Goal: Transaction & Acquisition: Download file/media

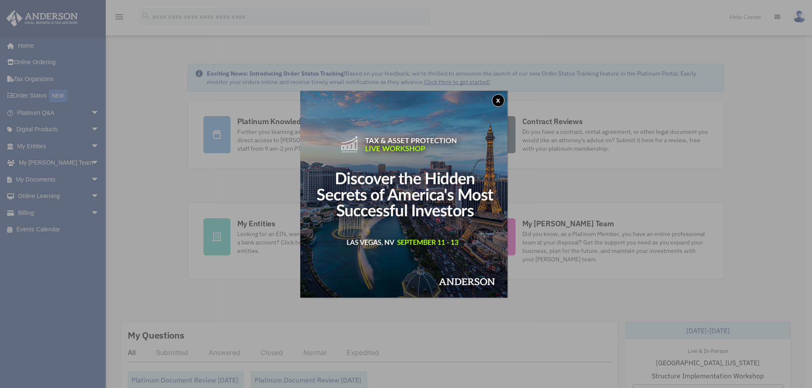
click at [500, 99] on button "x" at bounding box center [498, 100] width 13 height 13
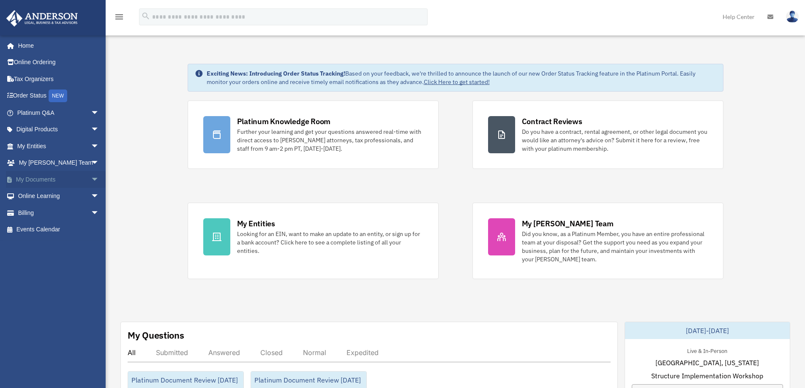
click at [91, 181] on span "arrow_drop_down" at bounding box center [99, 179] width 17 height 17
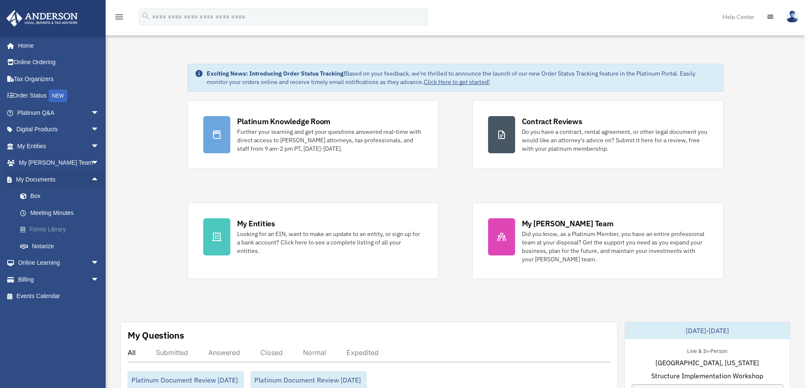
click at [55, 230] on link "Forms Library" at bounding box center [62, 229] width 100 height 17
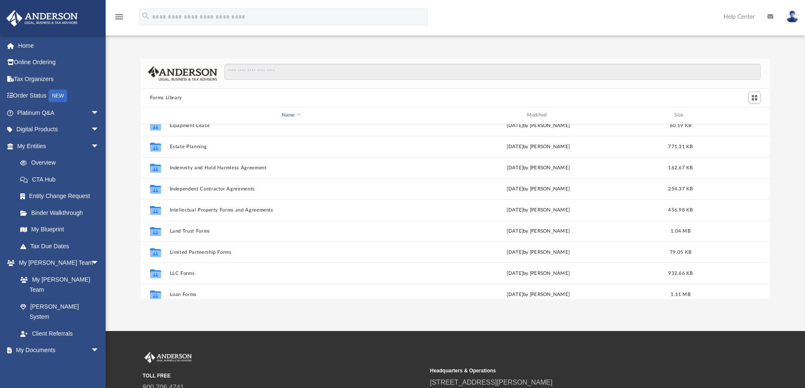
scroll to position [296, 0]
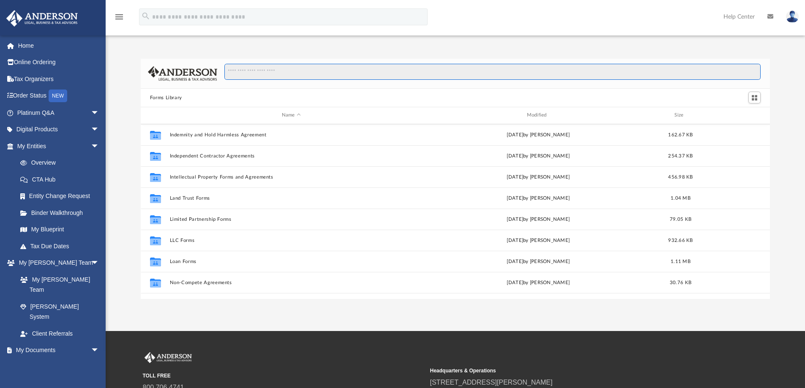
click at [281, 79] on input "Search files and folders" at bounding box center [492, 72] width 536 height 16
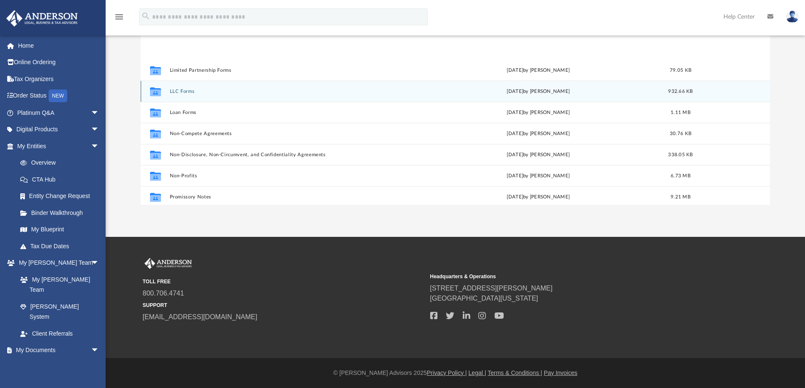
scroll to position [423, 0]
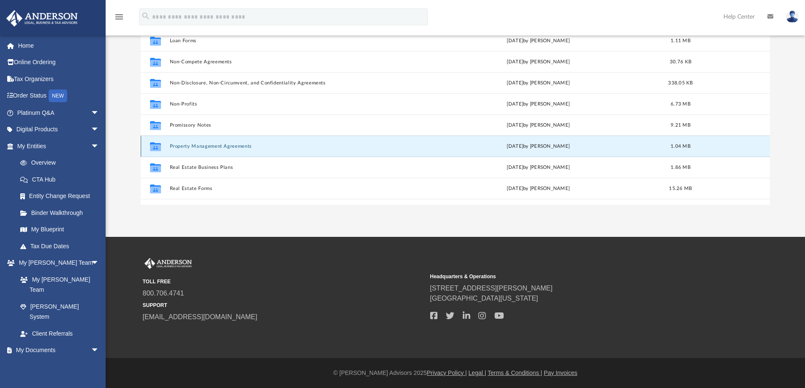
click at [239, 146] on button "Property Management Agreements" at bounding box center [291, 146] width 243 height 5
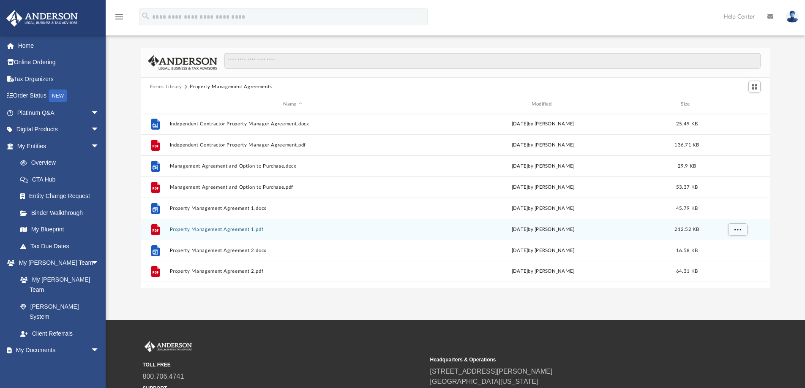
scroll to position [10, 0]
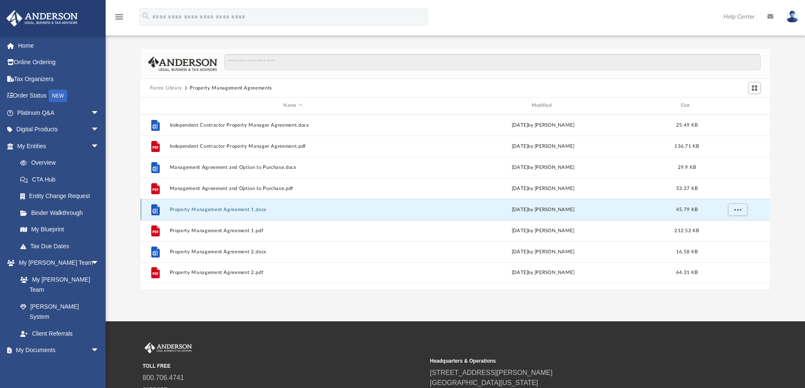
click at [228, 212] on button "Property Management Agreement 1.docx" at bounding box center [293, 209] width 246 height 5
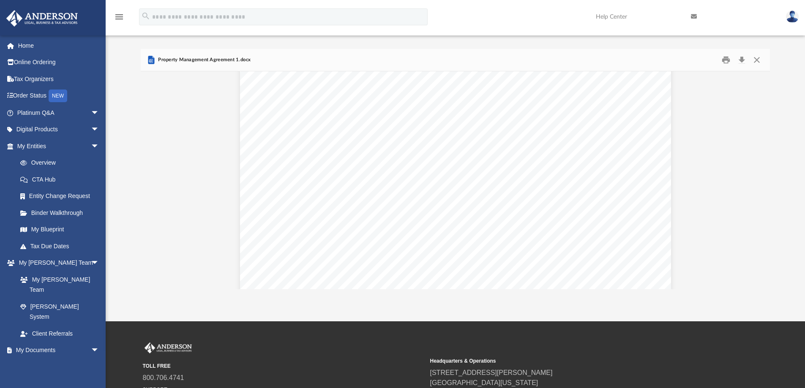
scroll to position [3847, 0]
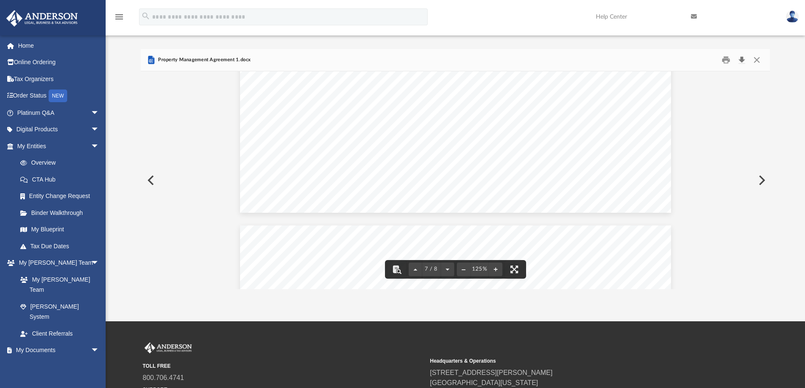
click at [741, 59] on button "Download" at bounding box center [741, 60] width 15 height 13
click at [759, 63] on button "Close" at bounding box center [756, 60] width 15 height 13
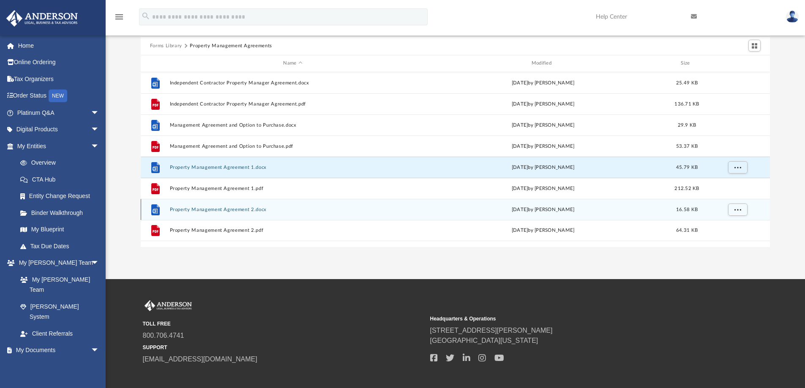
scroll to position [94, 0]
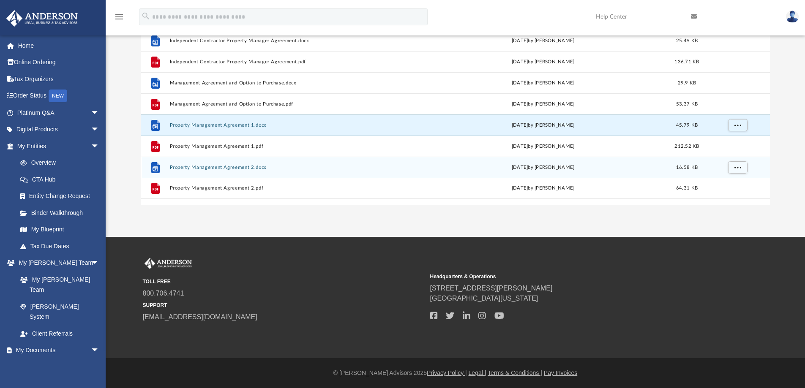
click at [233, 170] on button "Property Management Agreement 2.docx" at bounding box center [293, 167] width 246 height 5
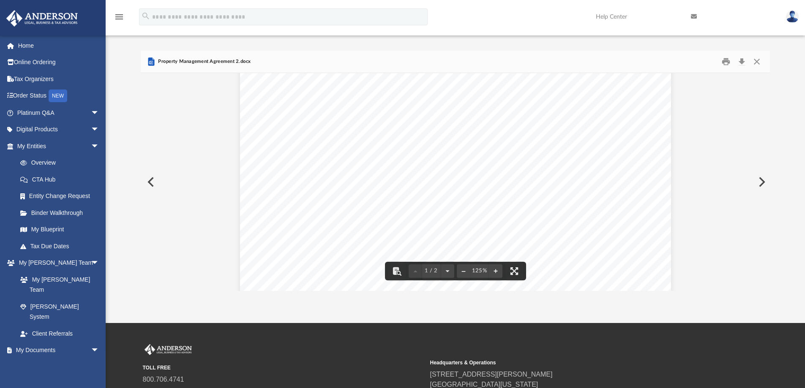
scroll to position [0, 0]
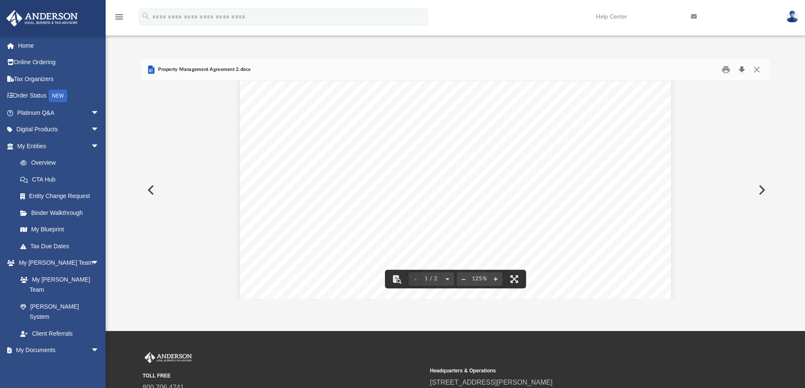
click at [747, 69] on button "Download" at bounding box center [741, 69] width 15 height 13
click at [783, 126] on div "Forms Library Property Management Agreements Name Modified Size File Independen…" at bounding box center [456, 179] width 700 height 241
click at [756, 63] on button "Close" at bounding box center [756, 69] width 15 height 13
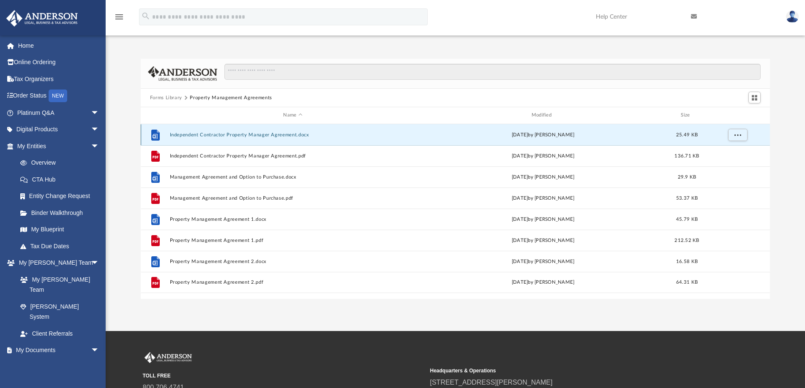
click at [234, 136] on button "Independent Contractor Property Manager Agreement.docx" at bounding box center [293, 134] width 246 height 5
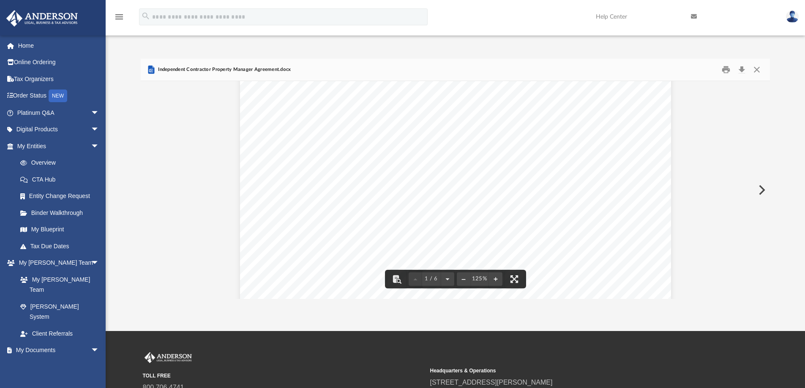
scroll to position [169, 0]
click at [738, 71] on button "Download" at bounding box center [741, 69] width 15 height 13
